Goal: Use online tool/utility: Use online tool/utility

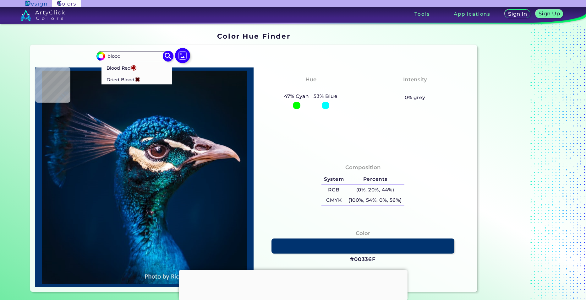
type input "blood"
click at [140, 82] on li "Dried Blood ◉" at bounding box center [136, 79] width 71 height 12
type input "#4b0101"
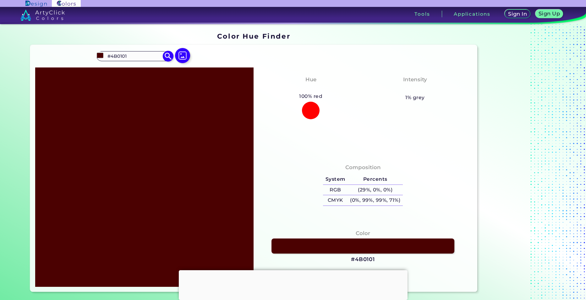
click at [129, 53] on input "#4B0101" at bounding box center [134, 56] width 58 height 8
type input "#"
type input "blood"
click at [139, 70] on li "Blood Red ◉" at bounding box center [136, 68] width 71 height 12
type input "#980002"
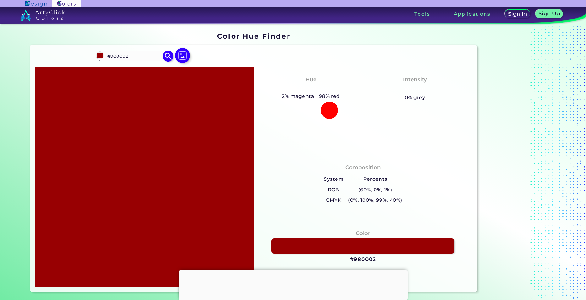
click at [135, 54] on input "#980002" at bounding box center [134, 56] width 58 height 8
click at [141, 54] on input "#980002" at bounding box center [134, 56] width 58 height 8
type input "#"
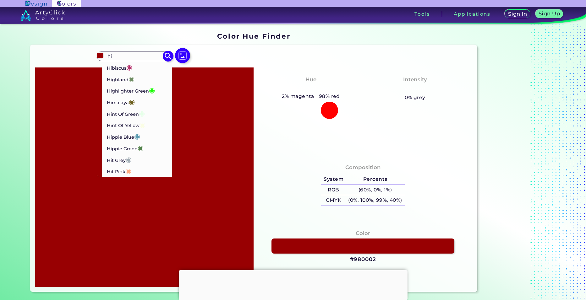
type input "h"
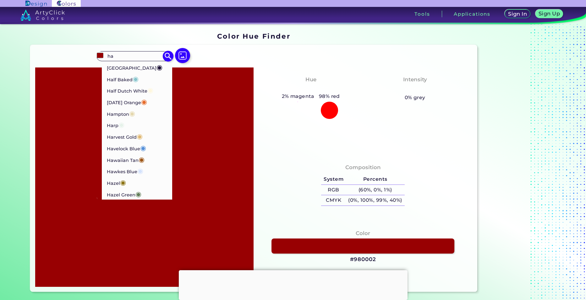
type input "h"
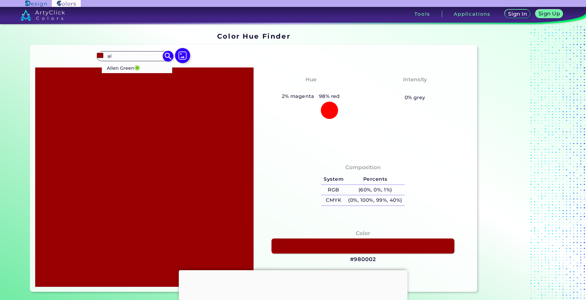
type input "a"
type input "u"
type input "d"
type input "o"
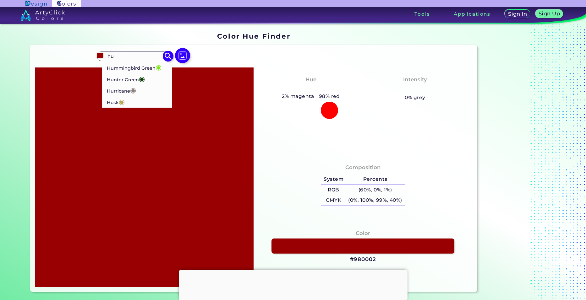
type input "h"
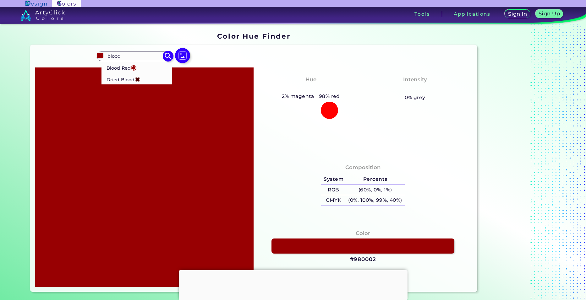
click at [120, 65] on p "Blood Red ◉" at bounding box center [122, 68] width 30 height 12
type input "#980002"
